Goal: Transaction & Acquisition: Book appointment/travel/reservation

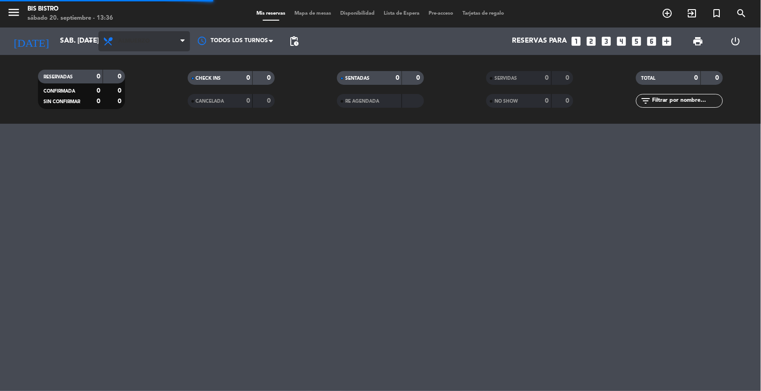
click at [138, 42] on span "Almuerzo" at bounding box center [134, 41] width 32 height 6
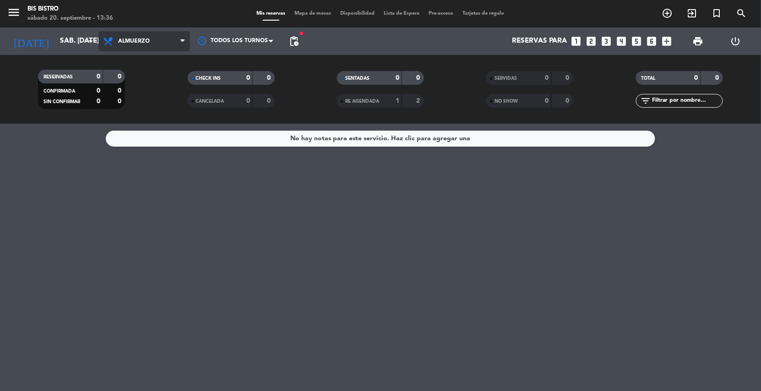
drag, startPoint x: 142, startPoint y: 39, endPoint x: 142, endPoint y: 77, distance: 37.6
click at [142, 38] on span "Almuerzo" at bounding box center [134, 41] width 32 height 6
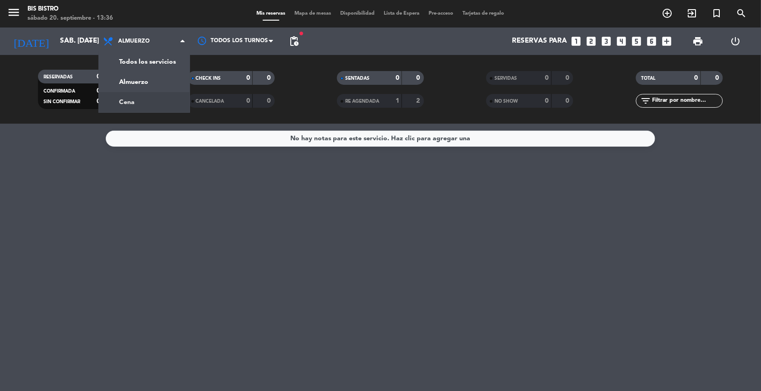
click at [145, 97] on div "menu Bis Bistro sábado 20. septiembre - 13:36 Mis reservas Mapa de mesas Dispon…" at bounding box center [380, 62] width 761 height 124
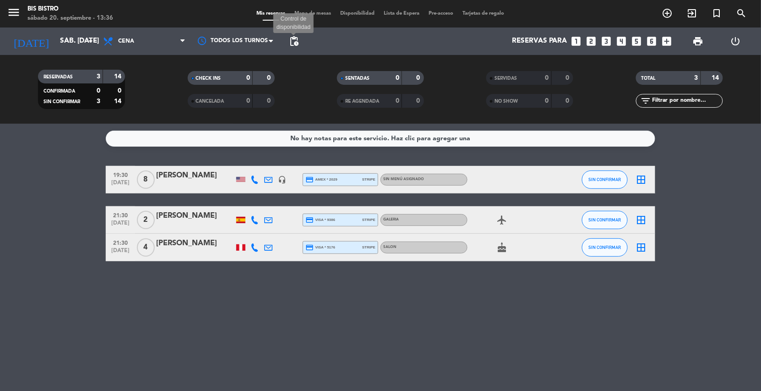
click at [293, 38] on span "pending_actions" at bounding box center [294, 41] width 11 height 11
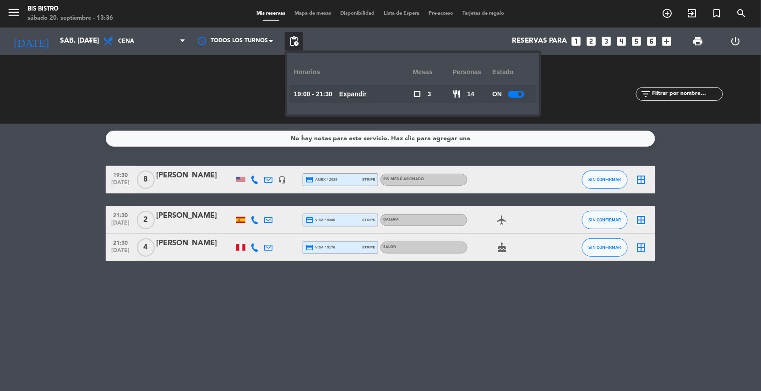
click at [174, 74] on div "CHECK INS 0 0 CANCELADA 0 0" at bounding box center [230, 89] width 149 height 50
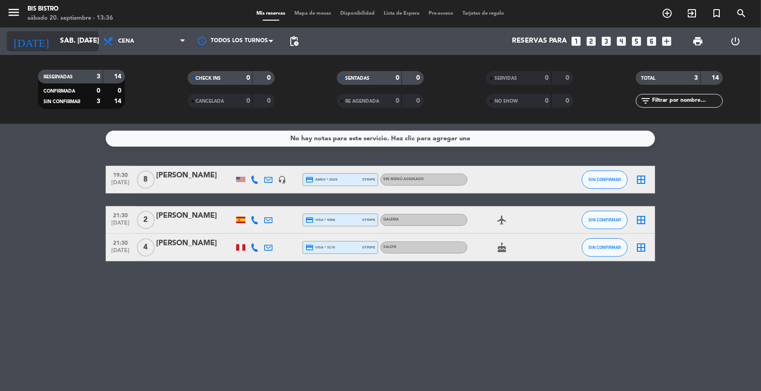
click at [88, 45] on icon "arrow_drop_down" at bounding box center [90, 41] width 11 height 11
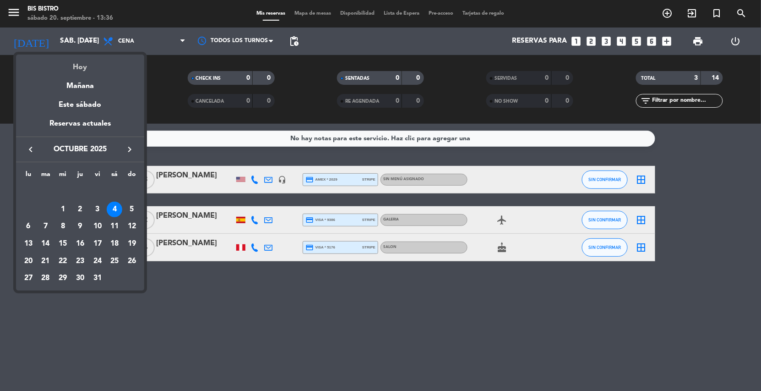
click at [91, 67] on div "Hoy" at bounding box center [80, 64] width 128 height 19
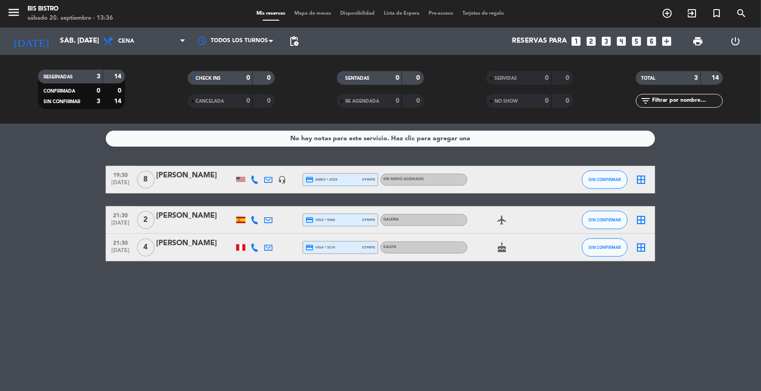
type input "sáb. [DATE]"
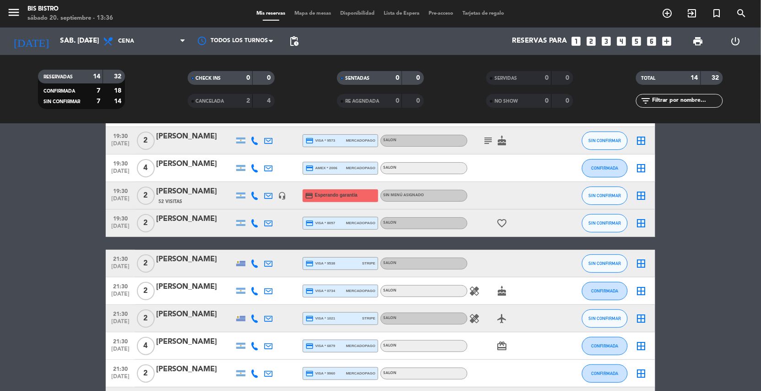
scroll to position [137, 0]
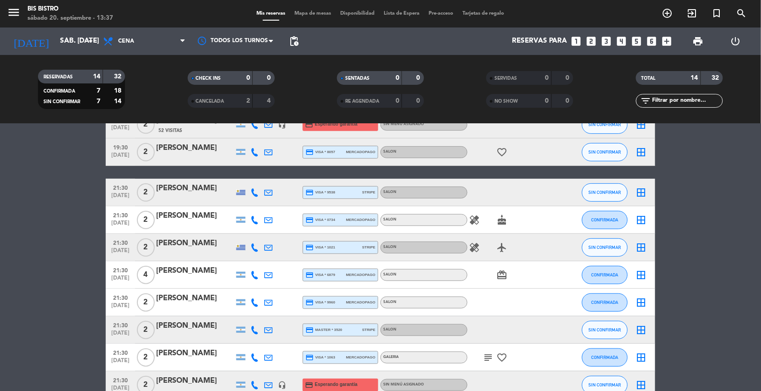
click at [301, 42] on span "pending_actions" at bounding box center [294, 41] width 18 height 18
click at [289, 44] on span "pending_actions" at bounding box center [294, 41] width 11 height 11
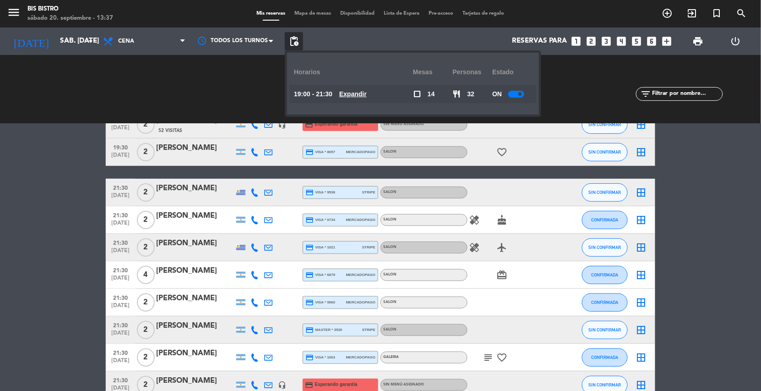
click at [357, 95] on u "Expandir" at bounding box center [352, 93] width 27 height 7
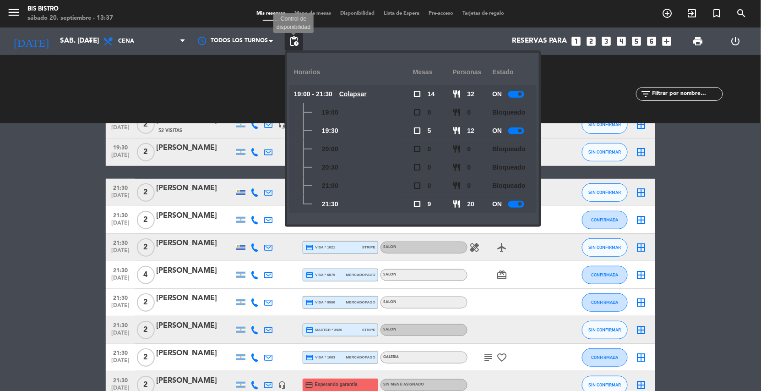
click at [297, 44] on span "pending_actions" at bounding box center [294, 41] width 11 height 11
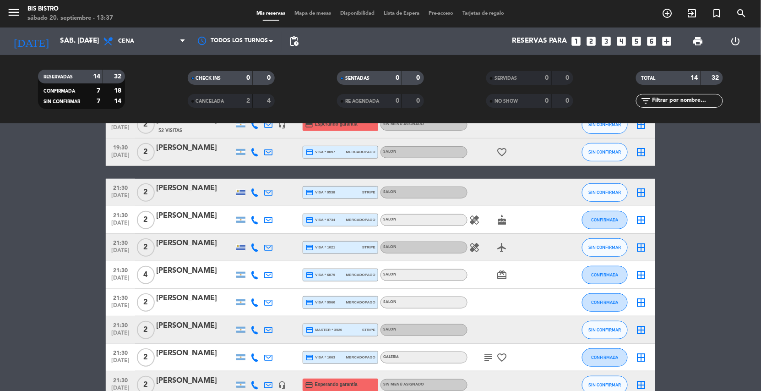
click at [627, 40] on icon "looks_4" at bounding box center [622, 41] width 12 height 12
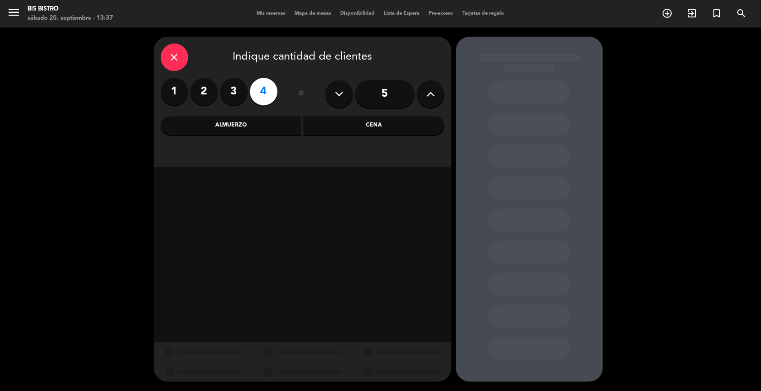
click at [334, 123] on div "Cena" at bounding box center [374, 125] width 141 height 18
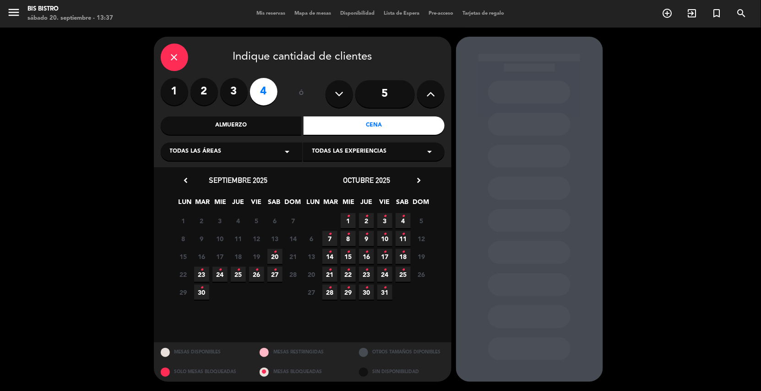
click at [268, 250] on span "20 •" at bounding box center [275, 256] width 15 height 15
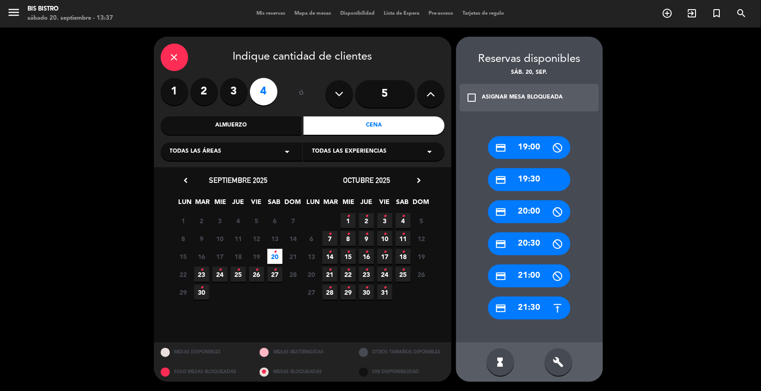
click at [529, 315] on div "credit_card 21:30" at bounding box center [529, 307] width 82 height 23
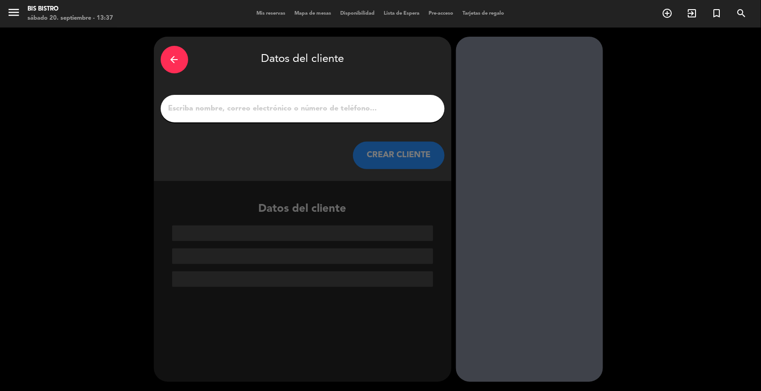
click at [318, 113] on input "1" at bounding box center [303, 108] width 270 height 13
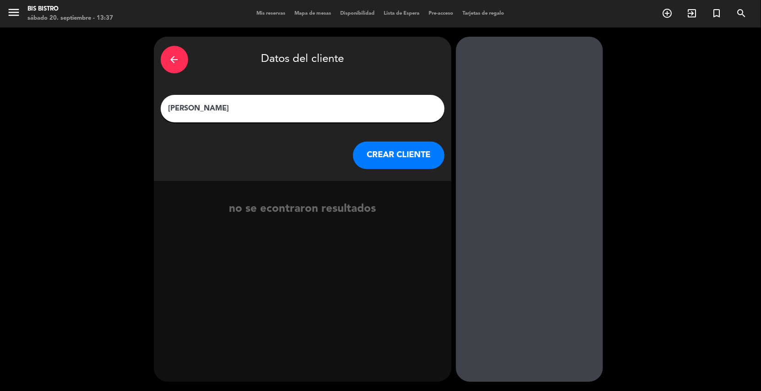
type input "[PERSON_NAME]"
click at [392, 160] on button "CREAR CLIENTE" at bounding box center [399, 155] width 92 height 27
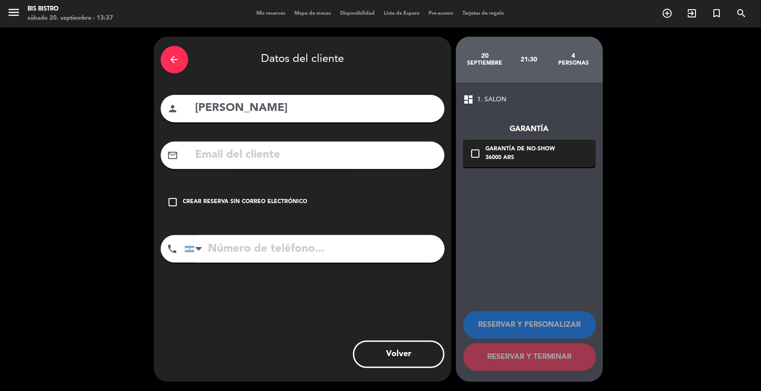
click at [208, 154] on input "text" at bounding box center [316, 155] width 243 height 19
type input "[PERSON_NAME].[PERSON_NAME]@g"
click at [230, 257] on input "tel" at bounding box center [315, 248] width 260 height 27
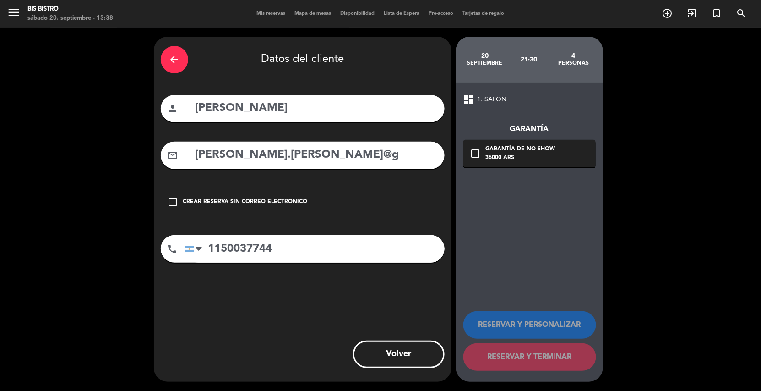
type input "1150037744"
drag, startPoint x: 282, startPoint y: 105, endPoint x: 273, endPoint y: 108, distance: 10.0
click at [280, 105] on input "[PERSON_NAME]" at bounding box center [316, 108] width 243 height 19
type input "[PERSON_NAME]"
click at [301, 161] on input "[PERSON_NAME].[PERSON_NAME]@g" at bounding box center [316, 155] width 243 height 19
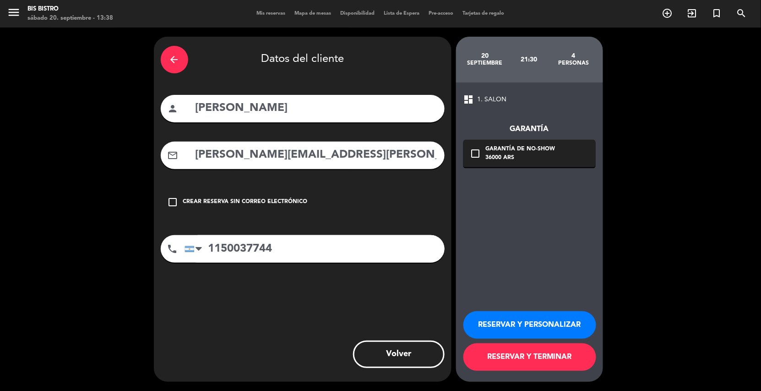
type input "[PERSON_NAME][EMAIL_ADDRESS][PERSON_NAME][DOMAIN_NAME]"
click at [481, 152] on icon "check_box_outline_blank" at bounding box center [476, 153] width 11 height 11
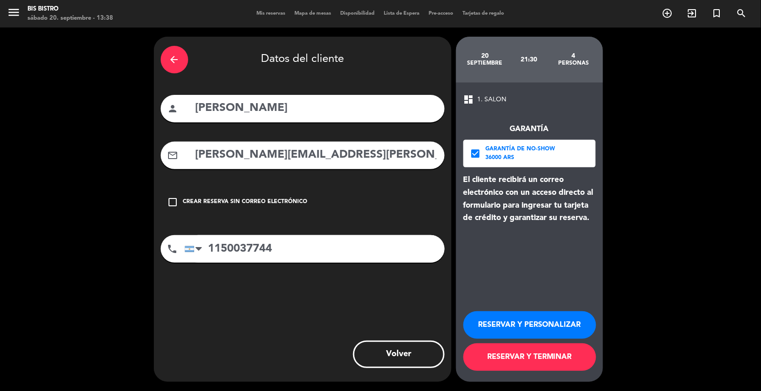
click at [531, 360] on button "RESERVAR Y TERMINAR" at bounding box center [530, 356] width 133 height 27
